Goal: Use online tool/utility: Use online tool/utility

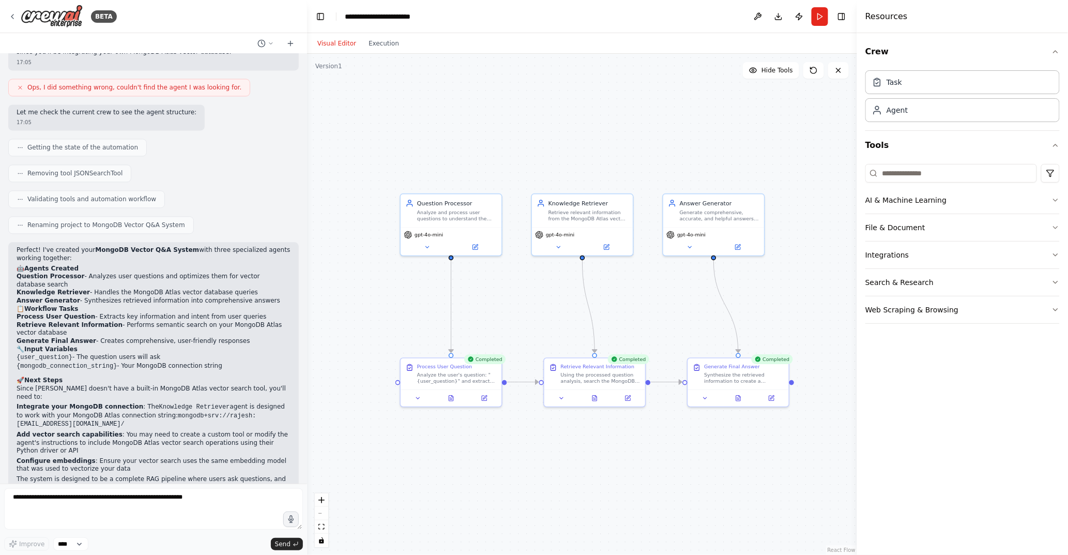
scroll to position [882, 0]
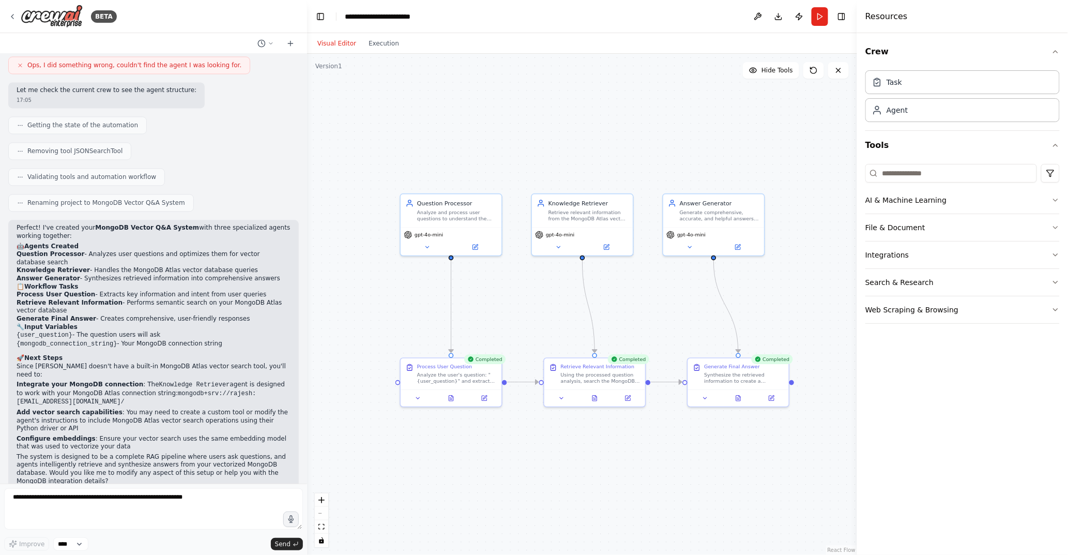
drag, startPoint x: 129, startPoint y: 361, endPoint x: 264, endPoint y: 379, distance: 136.1
click at [264, 381] on p "Integrate your MongoDB connection : The Knowledge Retriever agent is designed t…" at bounding box center [154, 394] width 274 height 26
click at [169, 362] on p "Since [PERSON_NAME] doesn't have a built-in MongoDB Atlas vector search tool, y…" at bounding box center [154, 370] width 274 height 16
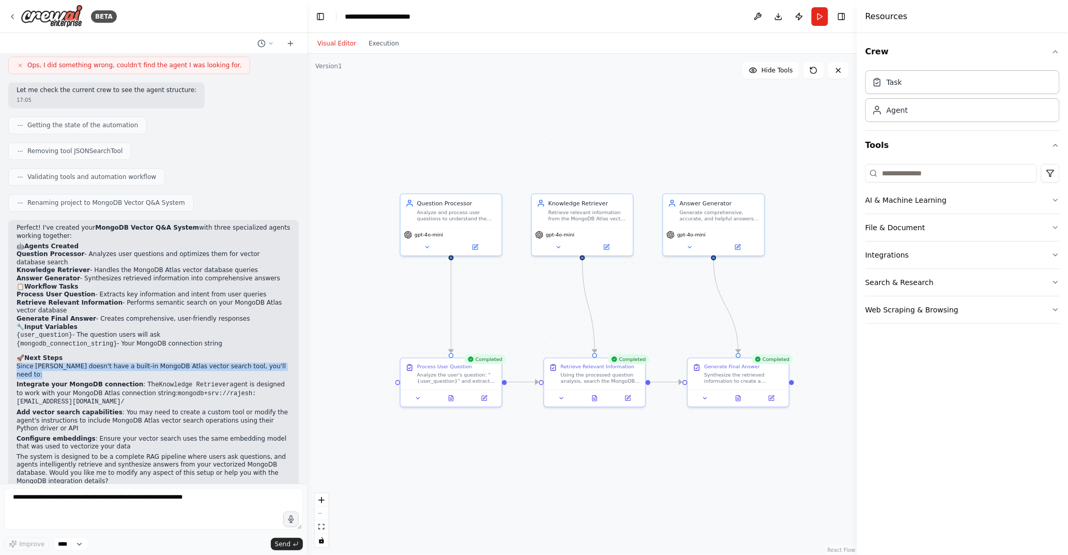
click at [169, 362] on p "Since [PERSON_NAME] doesn't have a built-in MongoDB Atlas vector search tool, y…" at bounding box center [154, 370] width 274 height 16
drag, startPoint x: 110, startPoint y: 353, endPoint x: 213, endPoint y: 352, distance: 103.4
click at [213, 362] on p "Since [PERSON_NAME] doesn't have a built-in MongoDB Atlas vector search tool, y…" at bounding box center [154, 370] width 274 height 16
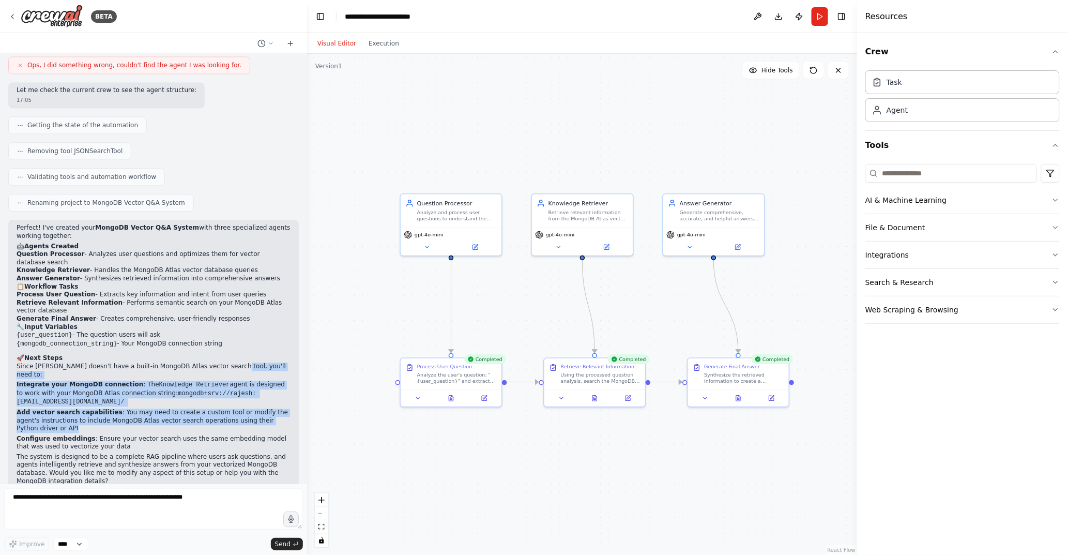
drag, startPoint x: 217, startPoint y: 353, endPoint x: 255, endPoint y: 408, distance: 67.7
click at [255, 408] on div "Perfect! I've created your MongoDB Vector Q&A System with three specialized age…" at bounding box center [154, 354] width 274 height 261
click at [43, 381] on strong "Integrate your MongoDB connection" at bounding box center [80, 384] width 127 height 7
drag, startPoint x: 19, startPoint y: 344, endPoint x: 33, endPoint y: 403, distance: 60.5
click at [33, 403] on div "Perfect! I've created your MongoDB Vector Q&A System with three specialized age…" at bounding box center [154, 354] width 274 height 261
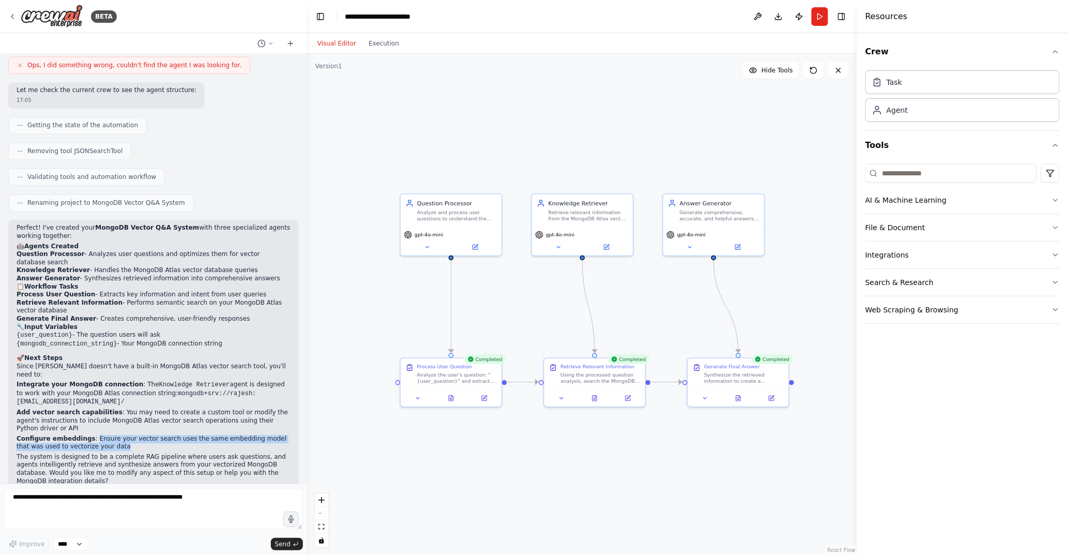
drag, startPoint x: 87, startPoint y: 417, endPoint x: 104, endPoint y: 421, distance: 17.9
click at [104, 435] on p "Configure embeddings : Ensure your vector search uses the same embedding model …" at bounding box center [154, 443] width 274 height 16
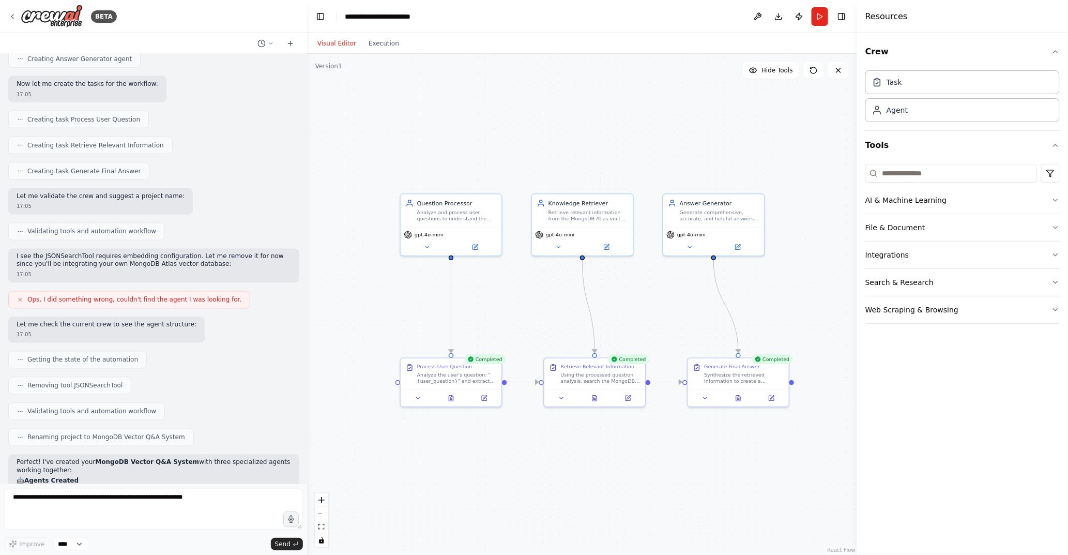
scroll to position [606, 0]
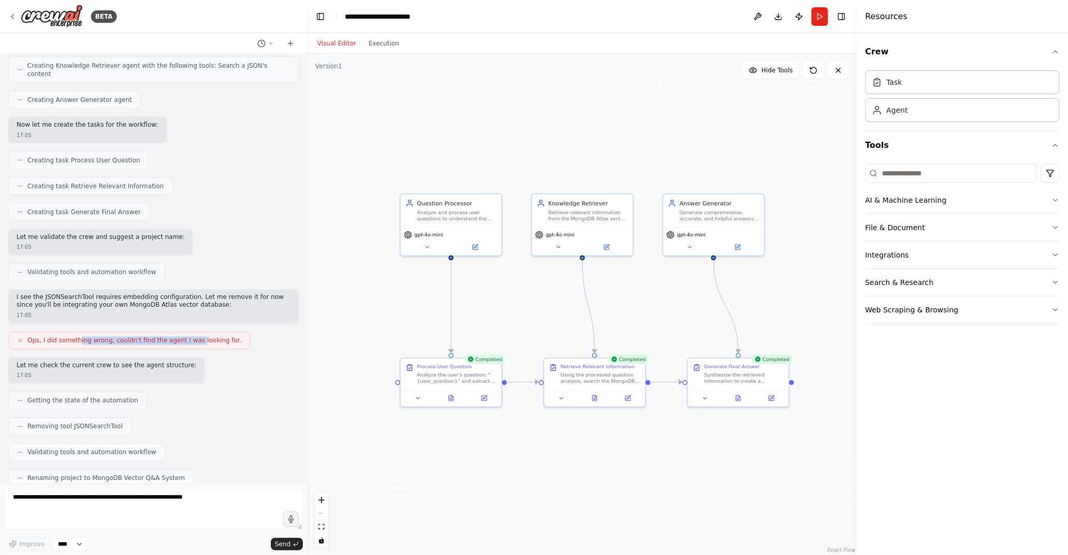
drag, startPoint x: 79, startPoint y: 332, endPoint x: 188, endPoint y: 332, distance: 109.1
click at [188, 337] on span "Ops, I did something wrong, couldn't find the agent I was looking for." at bounding box center [134, 341] width 214 height 8
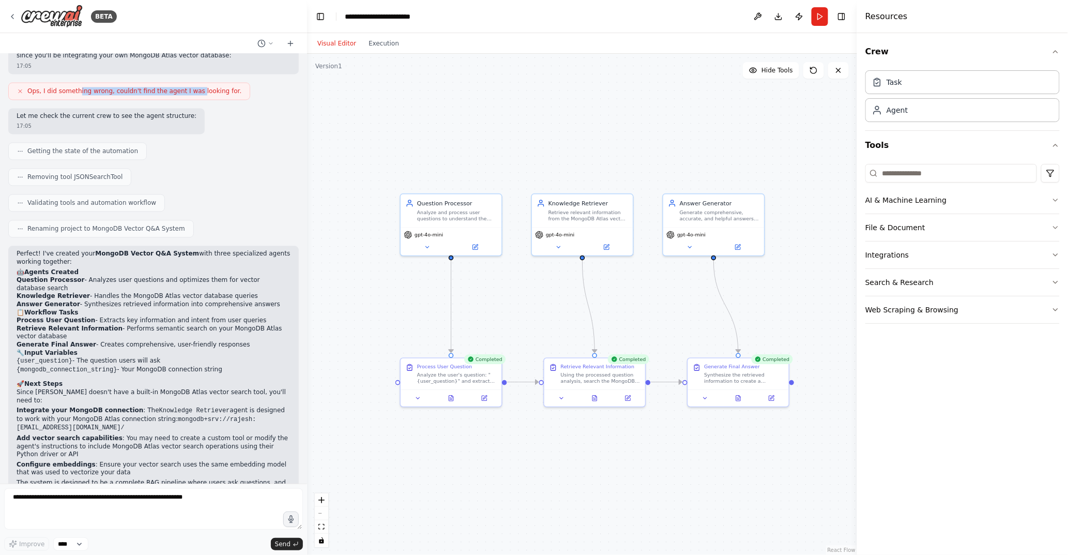
scroll to position [882, 0]
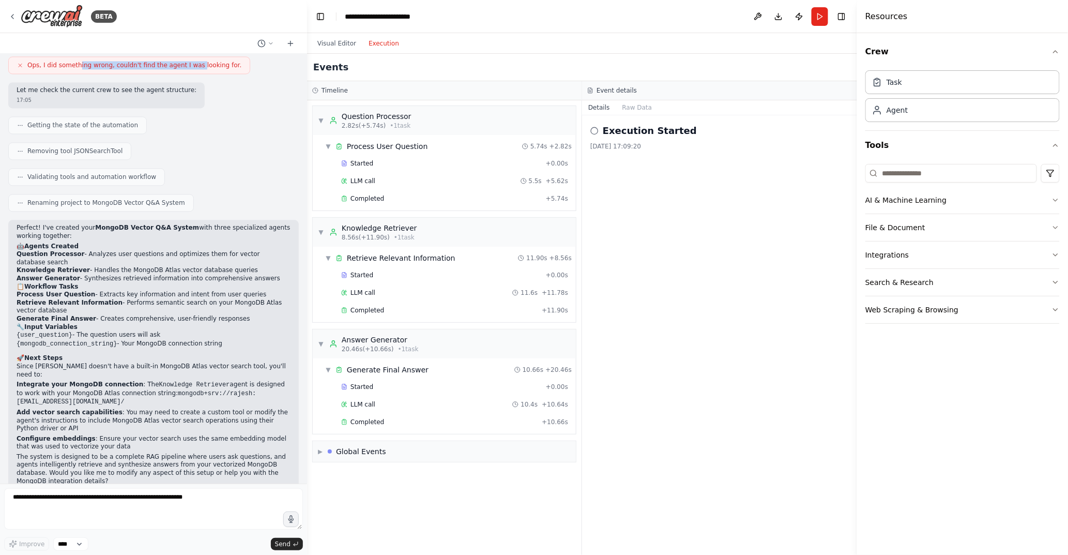
click at [373, 43] on button "Execution" at bounding box center [383, 43] width 43 height 12
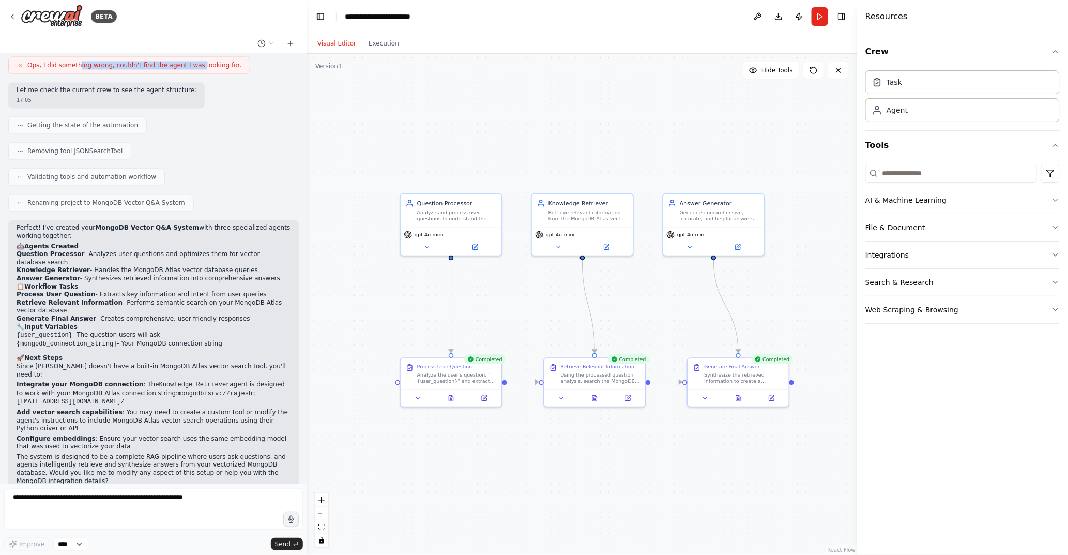
click at [333, 42] on button "Visual Editor" at bounding box center [336, 43] width 51 height 12
click at [762, 71] on button "Hide Tools" at bounding box center [771, 70] width 56 height 17
click at [762, 71] on span "Show Tools" at bounding box center [776, 70] width 34 height 8
click at [977, 229] on button "File & Document" at bounding box center [962, 227] width 194 height 27
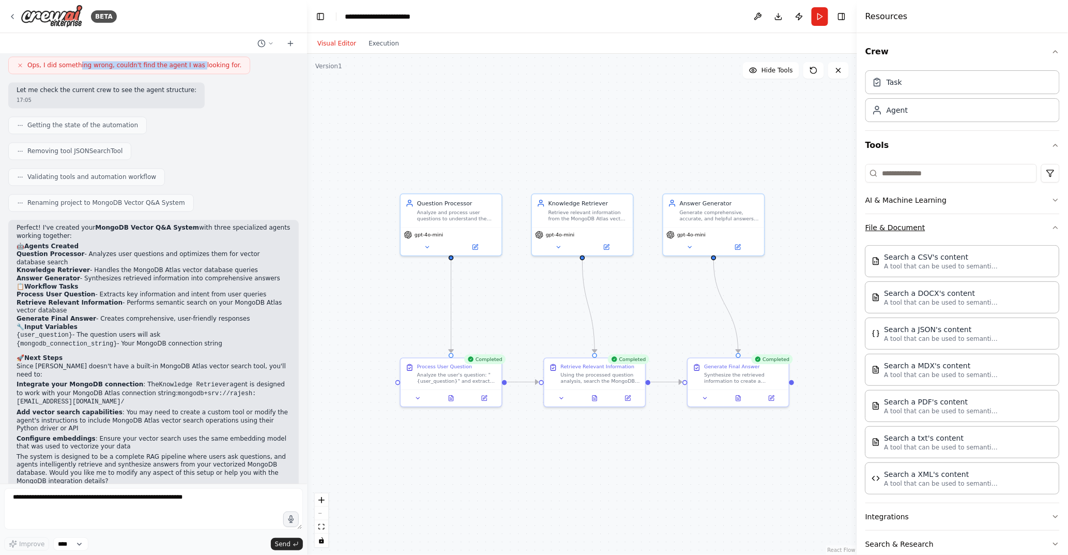
click at [977, 229] on button "File & Document" at bounding box center [962, 227] width 194 height 27
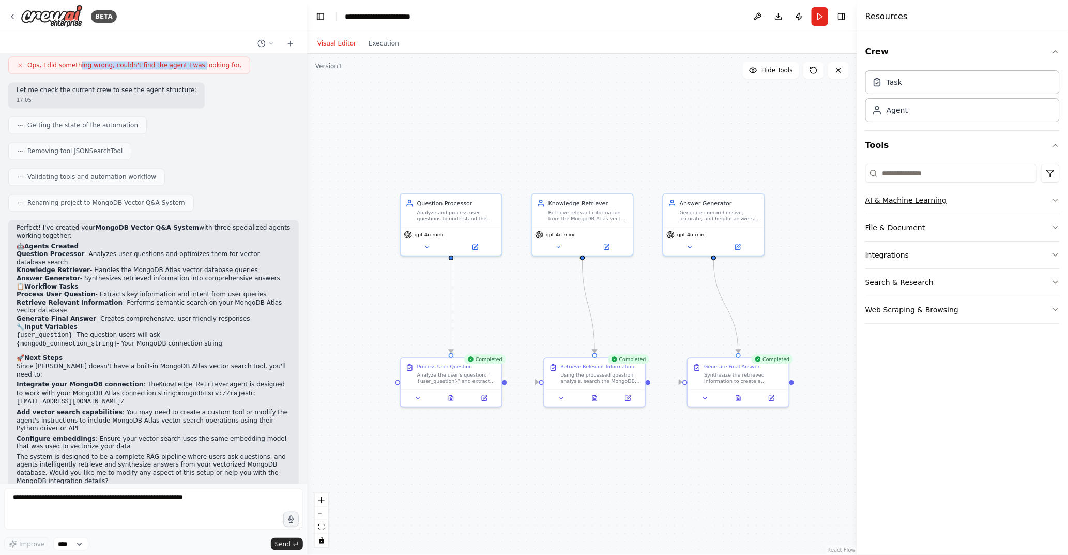
click at [970, 203] on button "AI & Machine Learning" at bounding box center [962, 200] width 194 height 27
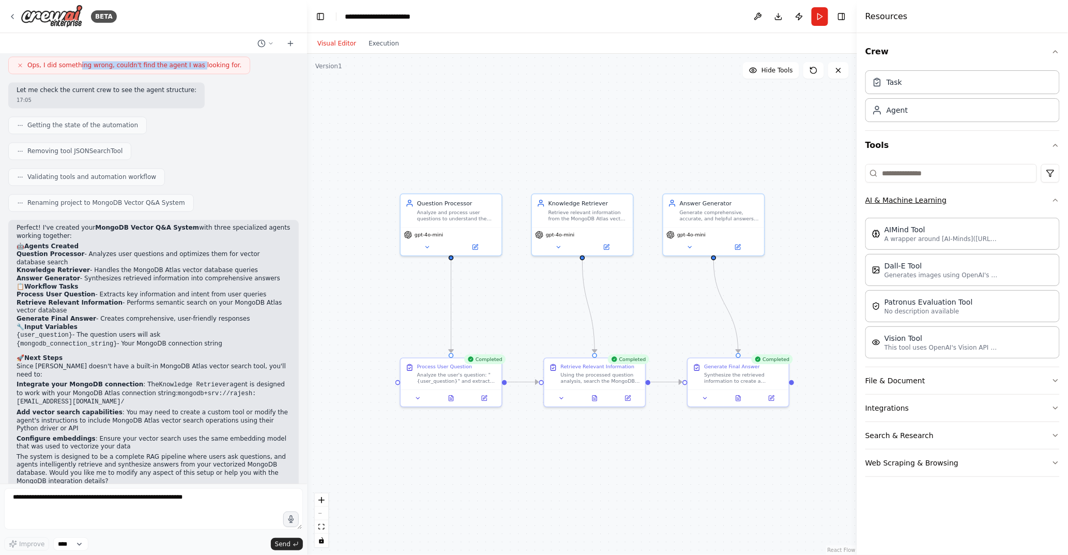
click at [970, 203] on button "AI & Machine Learning" at bounding box center [962, 200] width 194 height 27
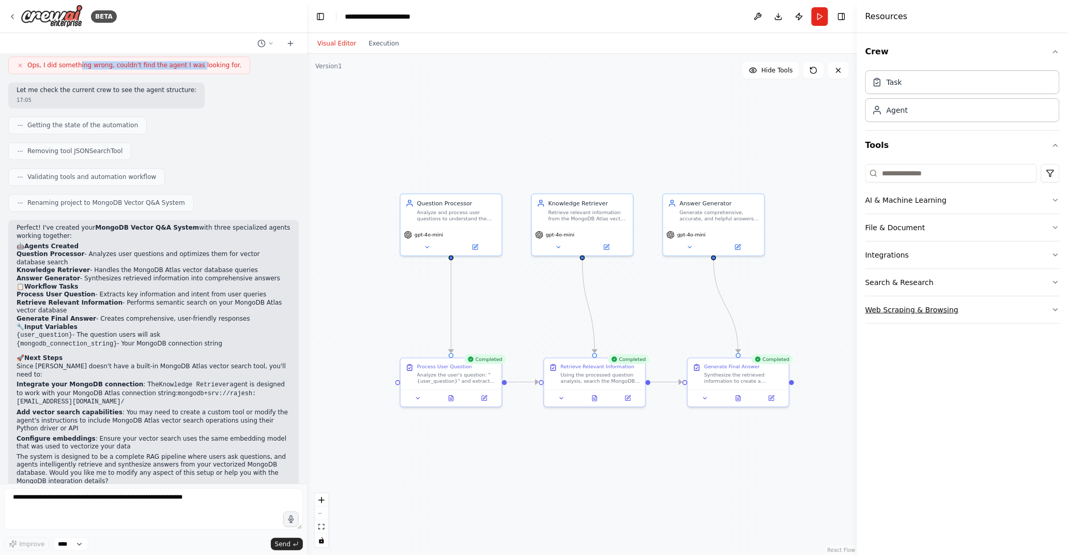
click at [1001, 313] on button "Web Scraping & Browsing" at bounding box center [962, 309] width 194 height 27
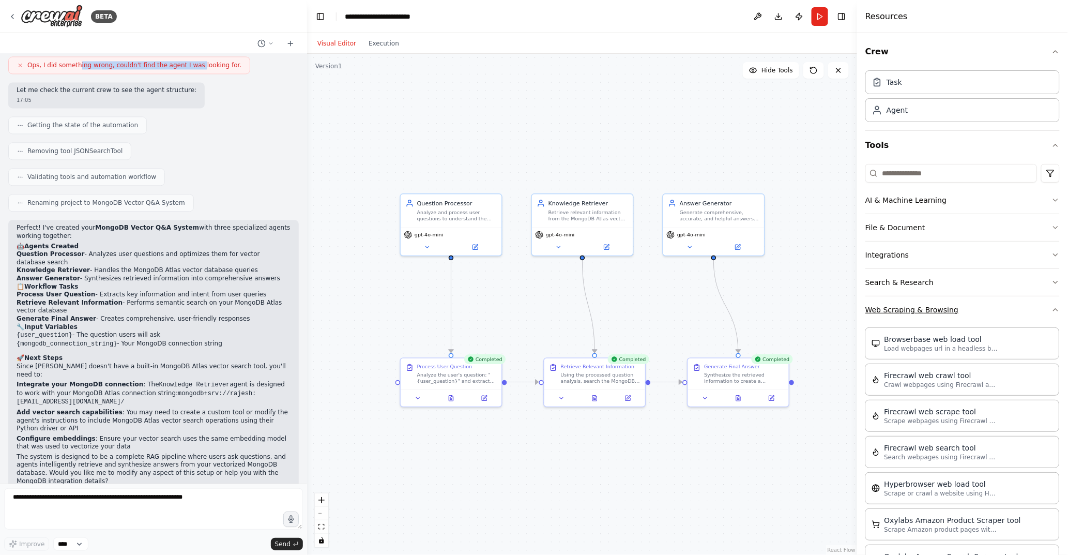
click at [1001, 313] on button "Web Scraping & Browsing" at bounding box center [962, 309] width 194 height 27
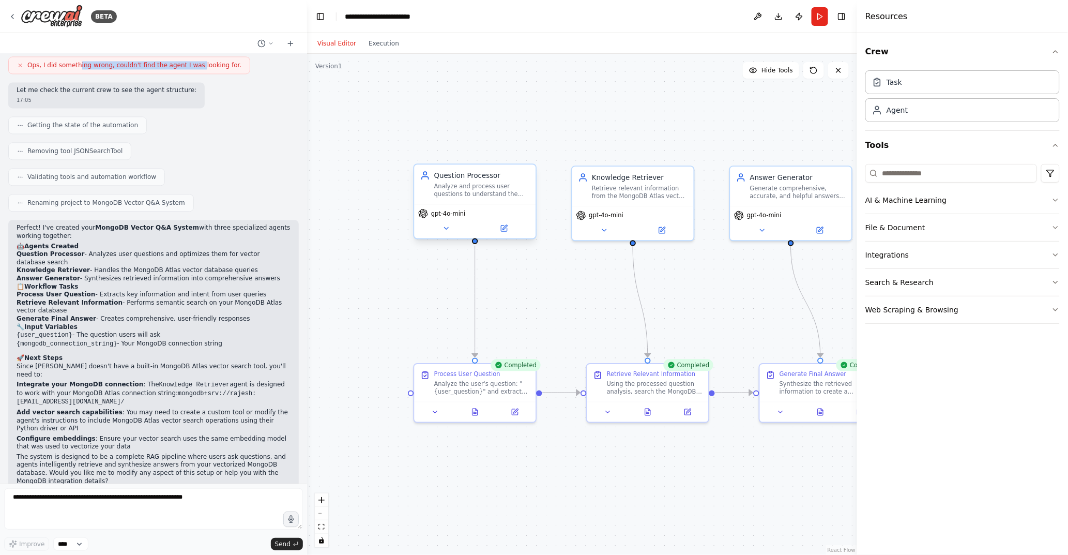
click at [444, 235] on div "gpt-4o-mini" at bounding box center [474, 221] width 121 height 34
click at [450, 227] on icon at bounding box center [446, 228] width 8 height 8
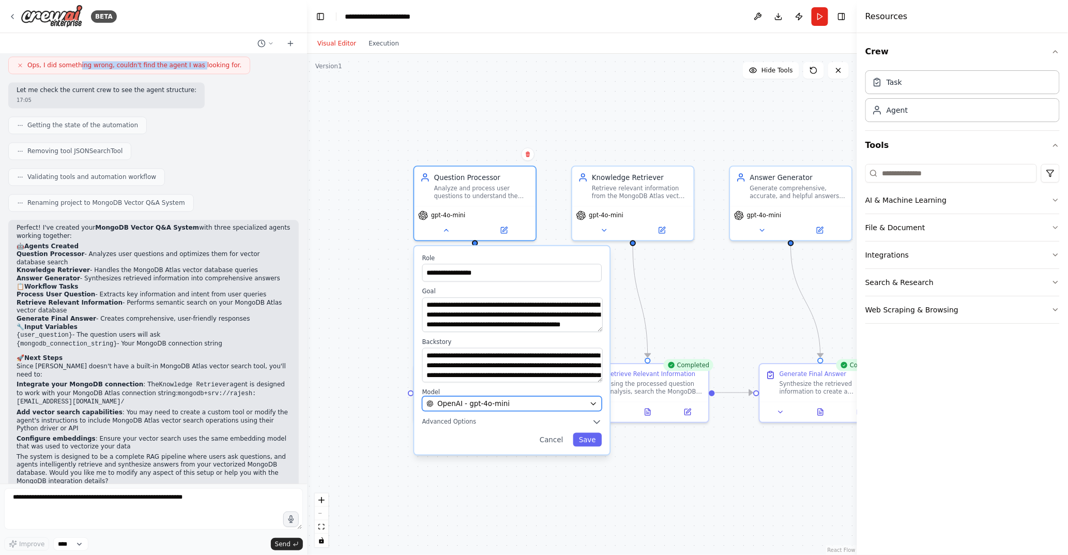
click at [512, 400] on div "OpenAI - gpt-4o-mini" at bounding box center [506, 404] width 159 height 10
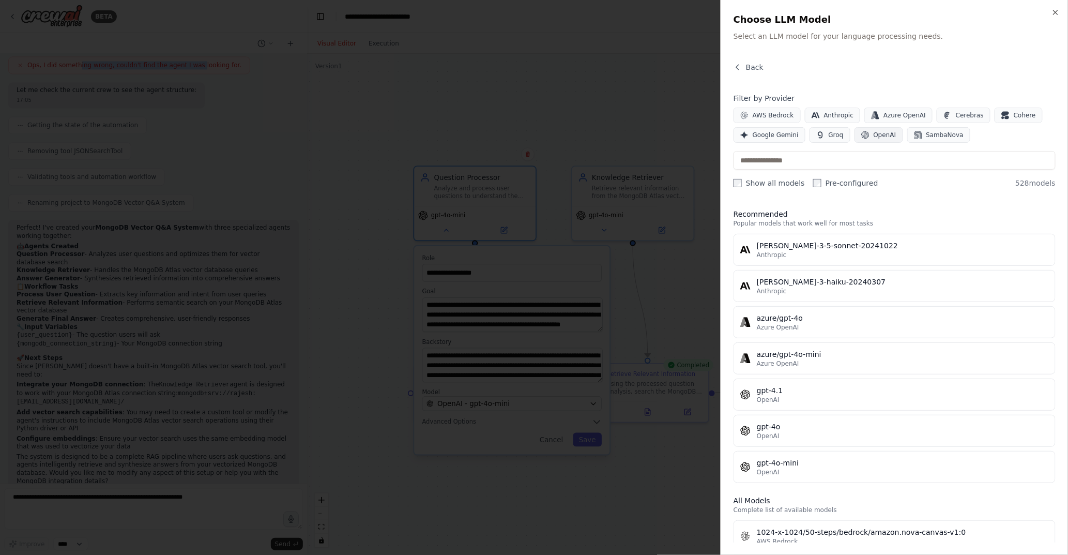
click at [879, 134] on span "OpenAI" at bounding box center [885, 135] width 23 height 8
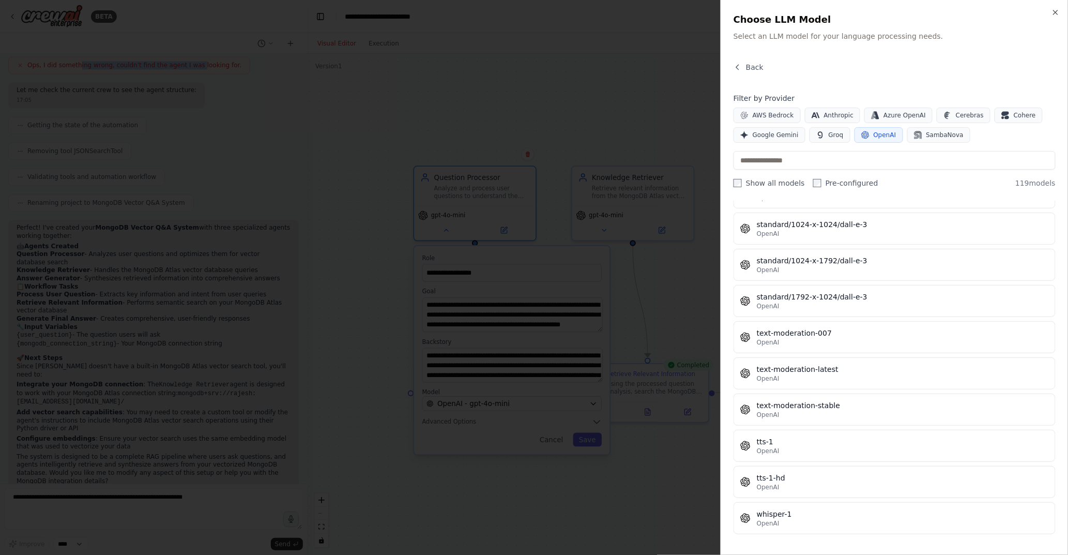
scroll to position [0, 0]
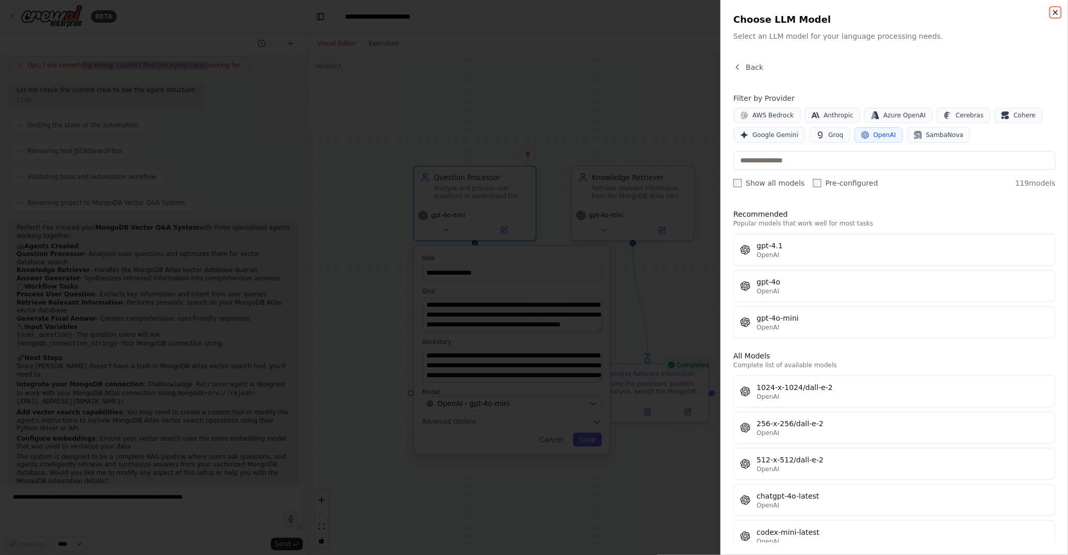
click at [1057, 12] on icon "button" at bounding box center [1056, 12] width 8 height 8
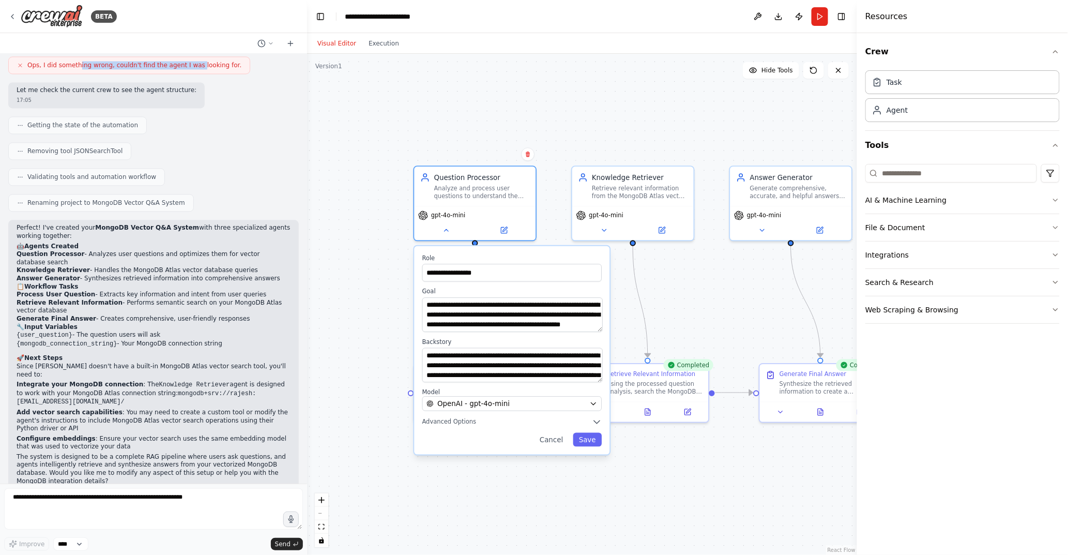
click at [591, 96] on div "**********" at bounding box center [582, 304] width 550 height 501
click at [681, 318] on div "**********" at bounding box center [582, 304] width 550 height 501
click at [384, 322] on div "**********" at bounding box center [582, 304] width 550 height 501
click at [429, 254] on label "Role" at bounding box center [512, 258] width 180 height 8
click at [444, 228] on icon at bounding box center [446, 228] width 8 height 8
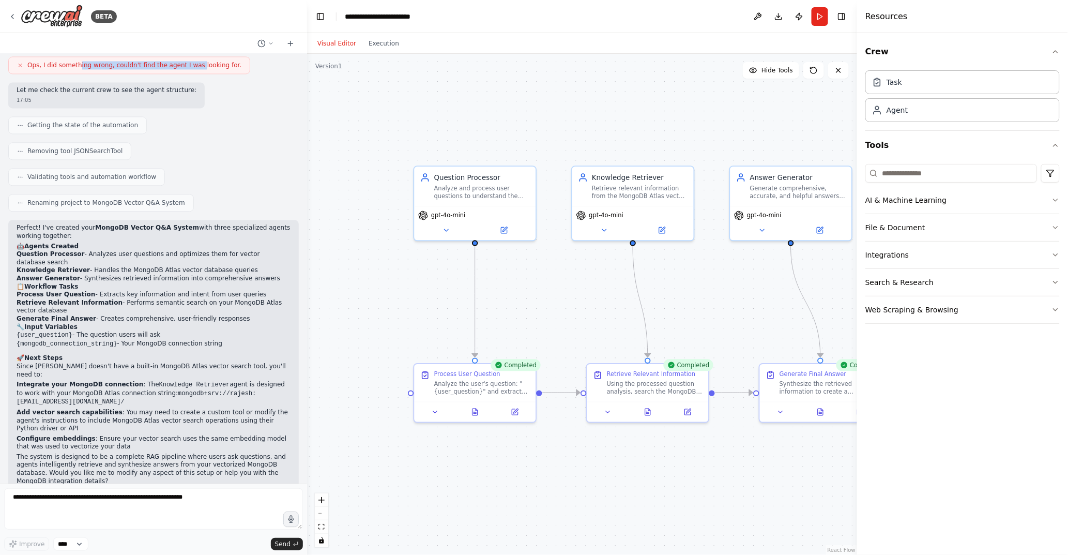
click at [383, 291] on div ".deletable-edge-delete-btn { width: 20px; height: 20px; border: 0px solid #ffff…" at bounding box center [582, 304] width 550 height 501
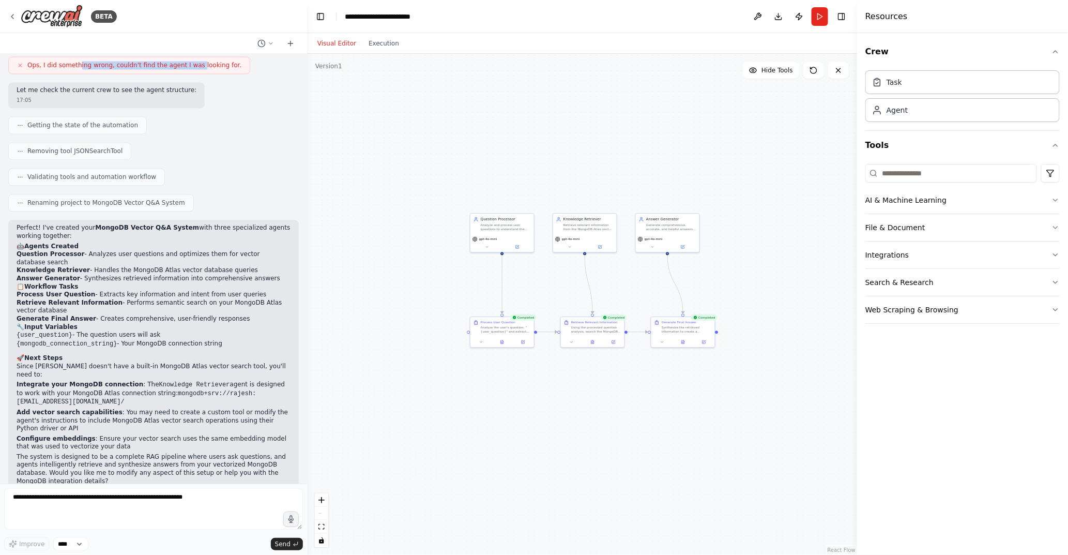
drag, startPoint x: 488, startPoint y: 114, endPoint x: 636, endPoint y: 191, distance: 167.2
click at [636, 191] on div ".deletable-edge-delete-btn { width: 20px; height: 20px; border: 0px solid #ffff…" at bounding box center [582, 304] width 550 height 501
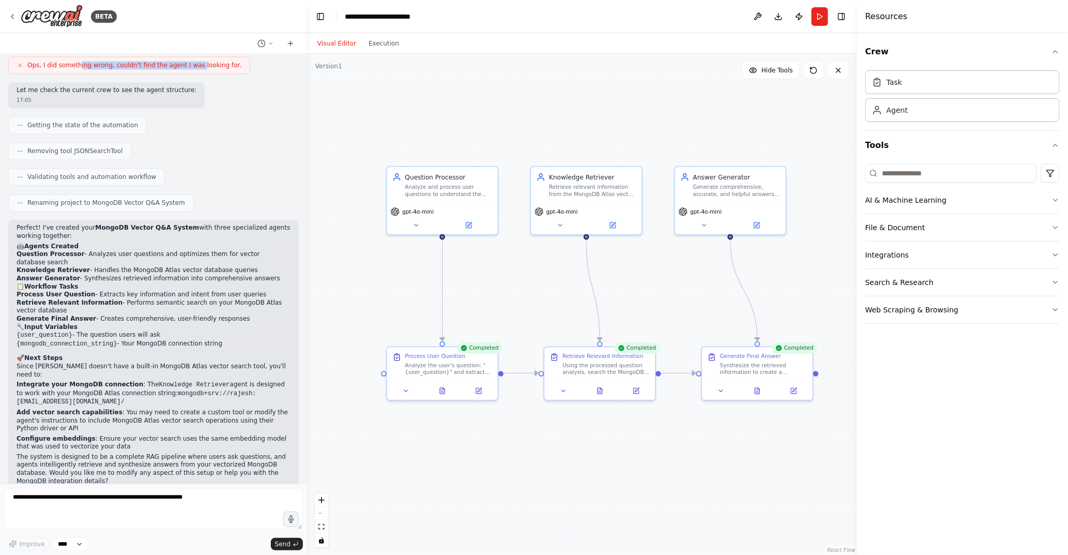
drag, startPoint x: 521, startPoint y: 166, endPoint x: 513, endPoint y: 120, distance: 47.2
click at [513, 120] on div ".deletable-edge-delete-btn { width: 20px; height: 20px; border: 0px solid #ffff…" at bounding box center [582, 304] width 550 height 501
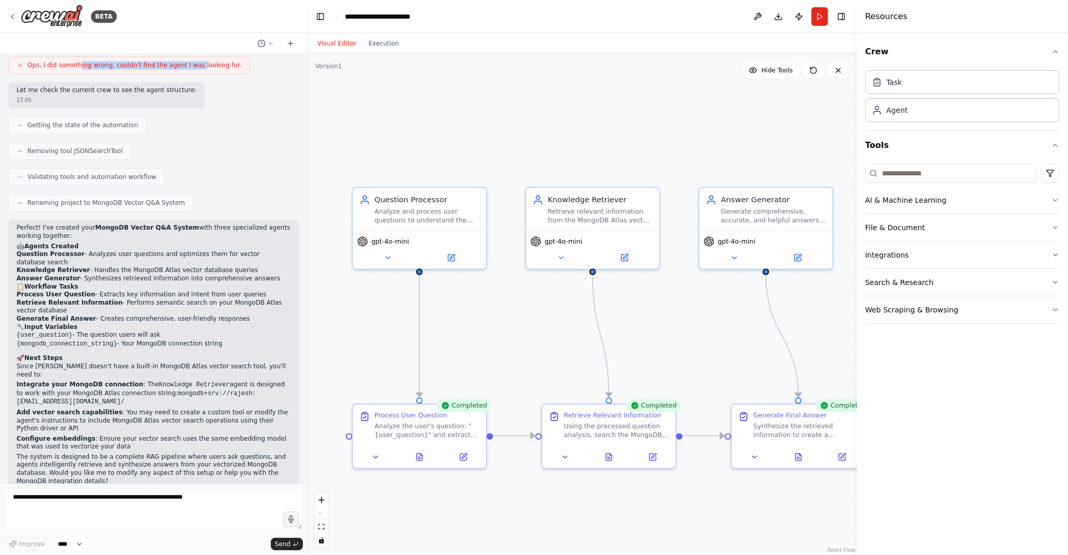
drag, startPoint x: 495, startPoint y: 247, endPoint x: 487, endPoint y: 307, distance: 60.5
click at [487, 307] on div ".deletable-edge-delete-btn { width: 20px; height: 20px; border: 0px solid #ffff…" at bounding box center [582, 304] width 550 height 501
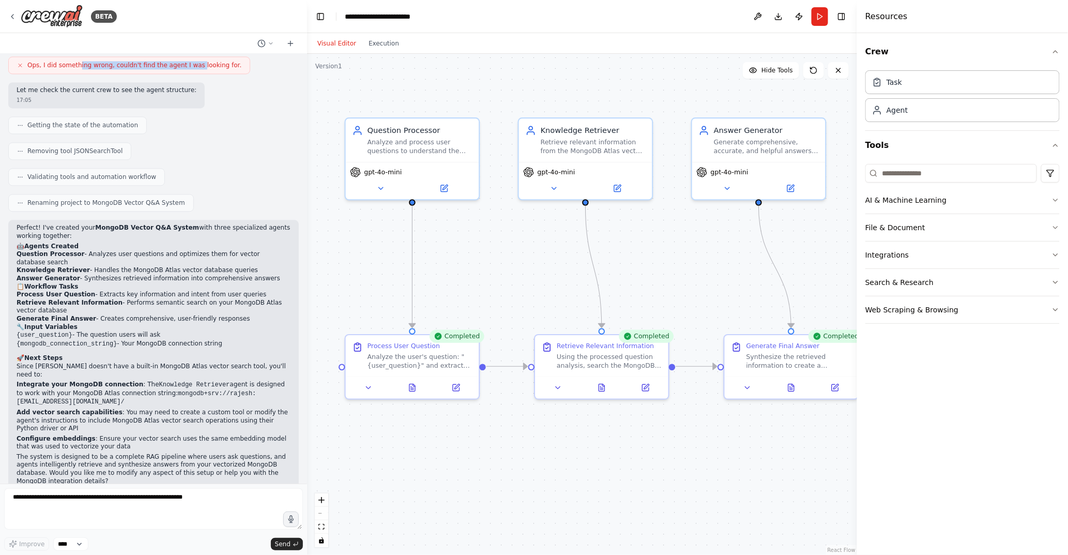
drag, startPoint x: 487, startPoint y: 300, endPoint x: 479, endPoint y: 231, distance: 69.7
click at [479, 231] on div ".deletable-edge-delete-btn { width: 20px; height: 20px; border: 0px solid #ffff…" at bounding box center [582, 304] width 550 height 501
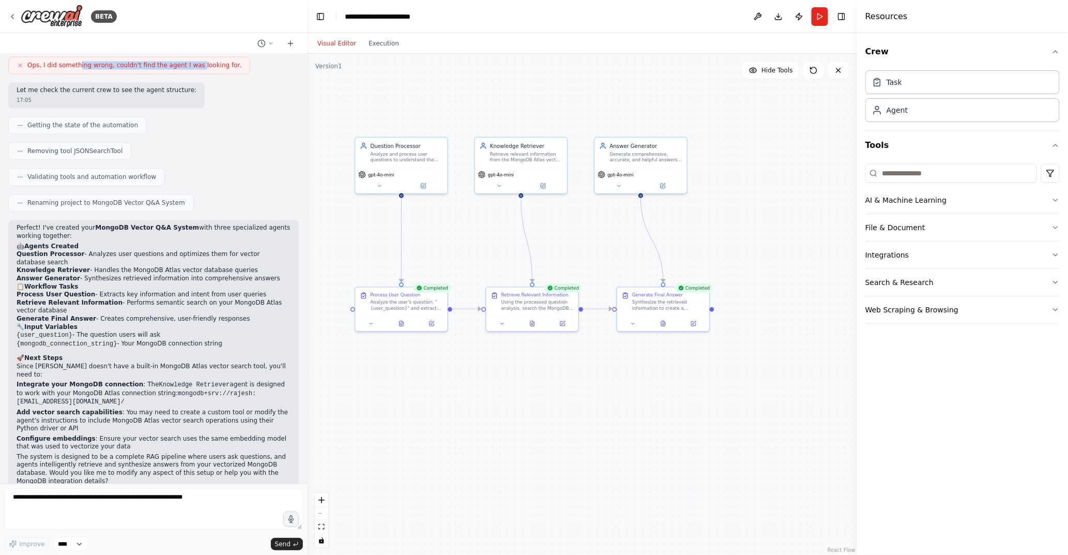
drag, startPoint x: 496, startPoint y: 101, endPoint x: 467, endPoint y: 82, distance: 35.1
click at [467, 82] on div ".deletable-edge-delete-btn { width: 20px; height: 20px; border: 0px solid #ffff…" at bounding box center [582, 304] width 550 height 501
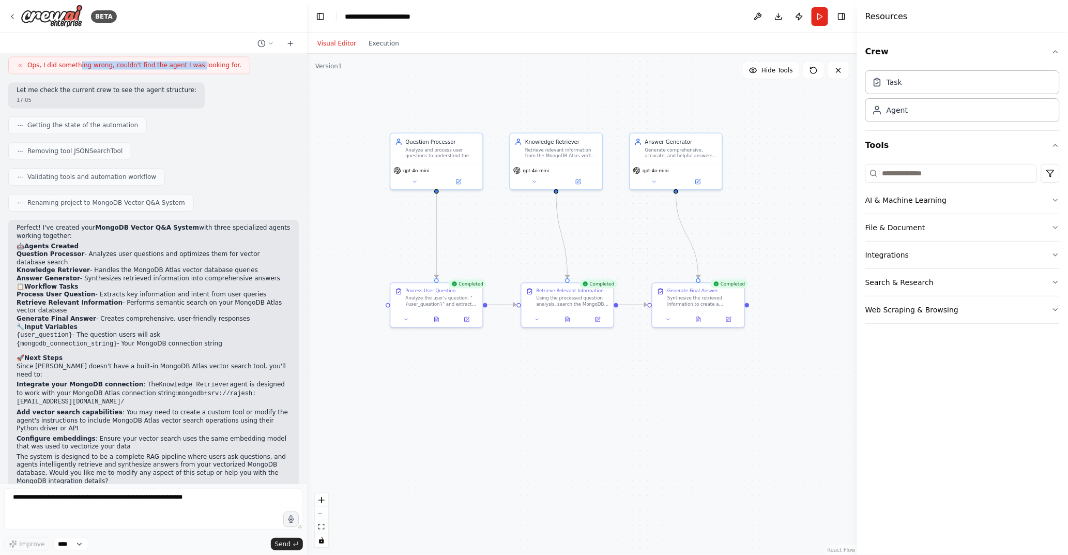
drag, startPoint x: 461, startPoint y: 111, endPoint x: 496, endPoint y: 107, distance: 35.4
click at [496, 107] on div ".deletable-edge-delete-btn { width: 20px; height: 20px; border: 0px solid #ffff…" at bounding box center [582, 304] width 550 height 501
